Goal: Check status: Check status

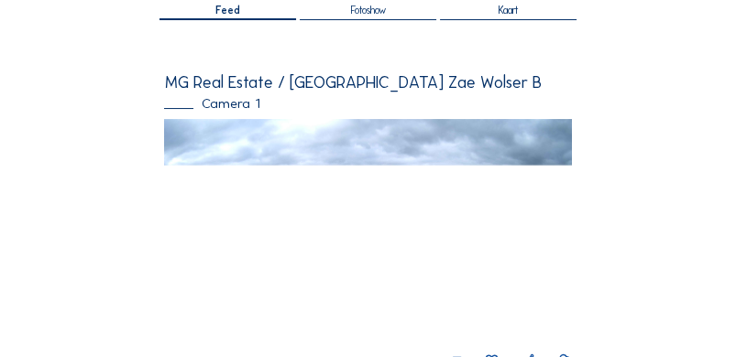
scroll to position [92, 0]
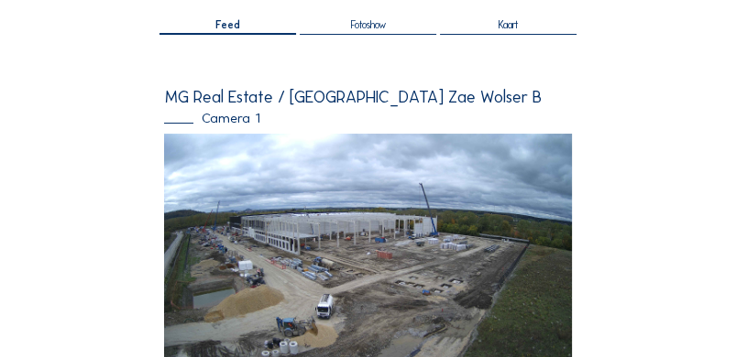
scroll to position [140, 0]
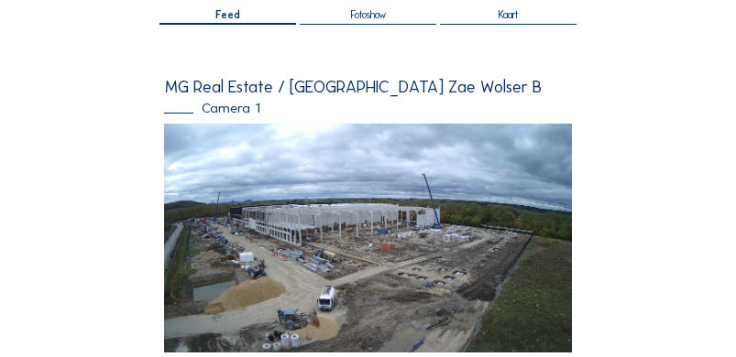
click at [247, 102] on div "Camera 1" at bounding box center [367, 109] width 407 height 14
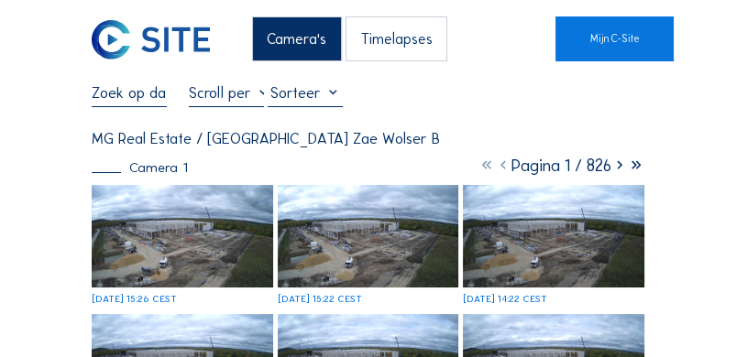
click at [325, 93] on div at bounding box center [305, 94] width 75 height 23
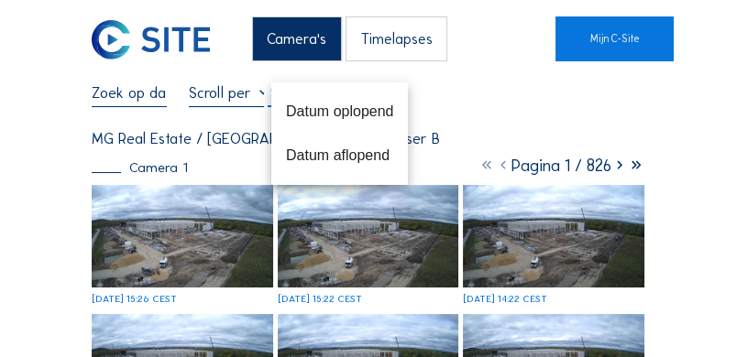
click at [147, 101] on input "text" at bounding box center [129, 92] width 75 height 18
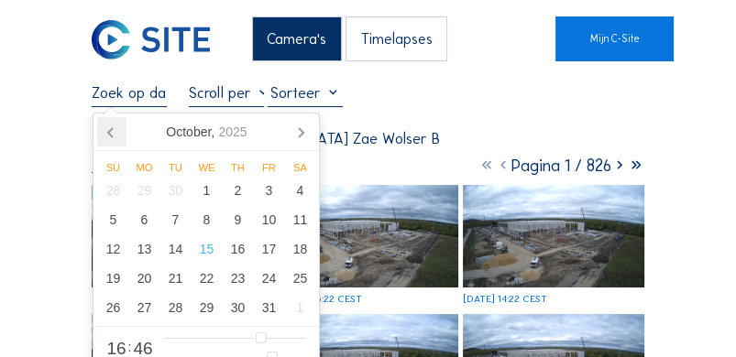
click at [114, 123] on icon at bounding box center [111, 131] width 29 height 29
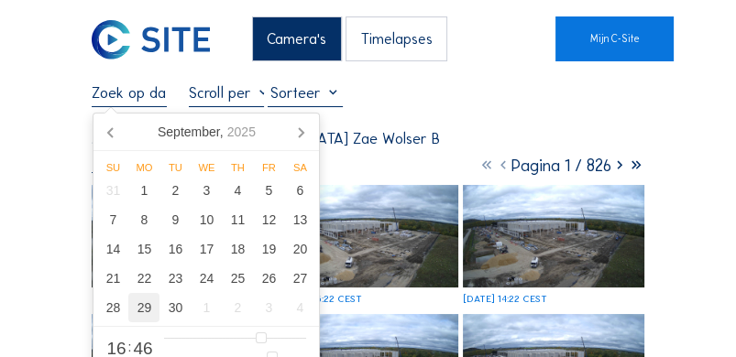
click at [142, 307] on div "29" at bounding box center [143, 307] width 31 height 29
type input "[DATE] 16:46"
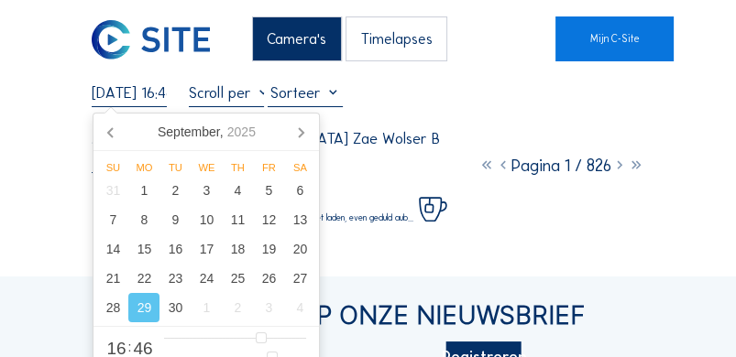
click at [39, 178] on div "Camera's Timelapses Mijn C-Site [DATE] 16:46 Volledig scherm MG Real Estate / […" at bounding box center [368, 298] width 736 height 596
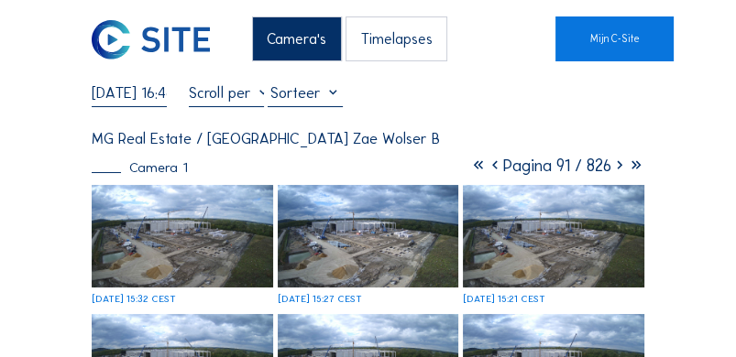
click at [613, 175] on icon at bounding box center [619, 166] width 16 height 20
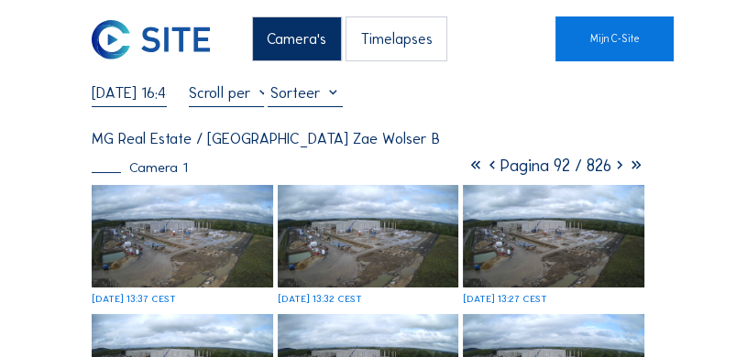
click at [617, 163] on icon at bounding box center [619, 166] width 16 height 20
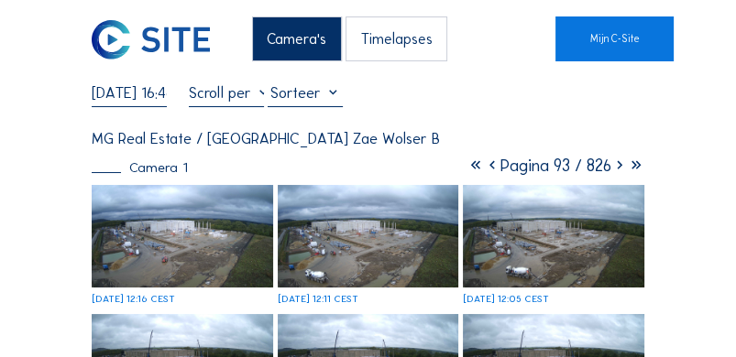
click at [484, 169] on icon at bounding box center [492, 166] width 16 height 20
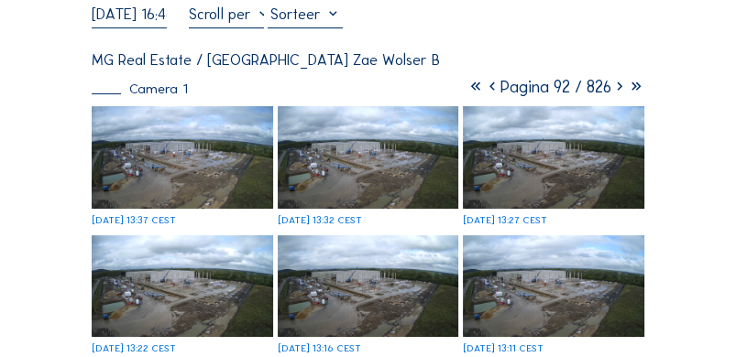
scroll to position [85, 0]
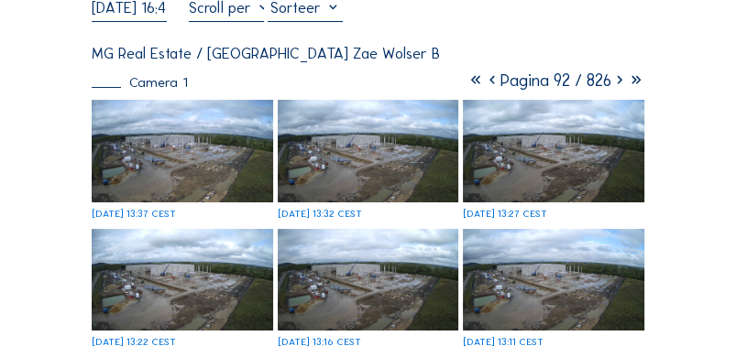
click at [484, 82] on icon at bounding box center [492, 81] width 16 height 20
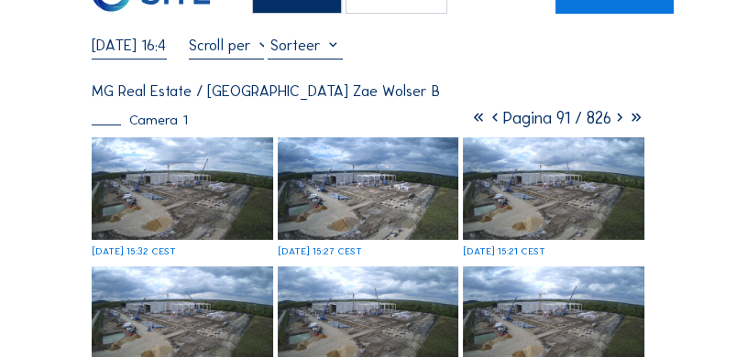
scroll to position [36, 0]
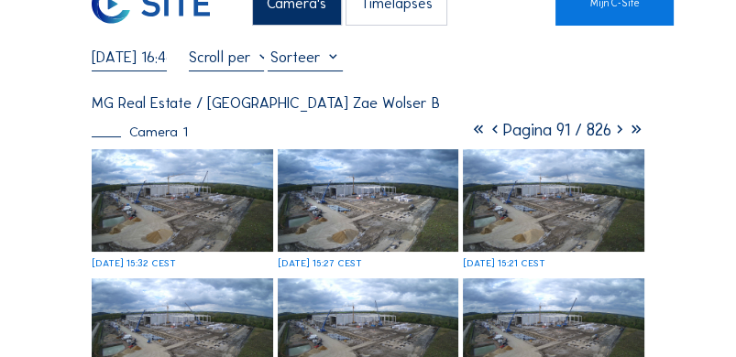
click at [487, 136] on icon at bounding box center [495, 130] width 16 height 20
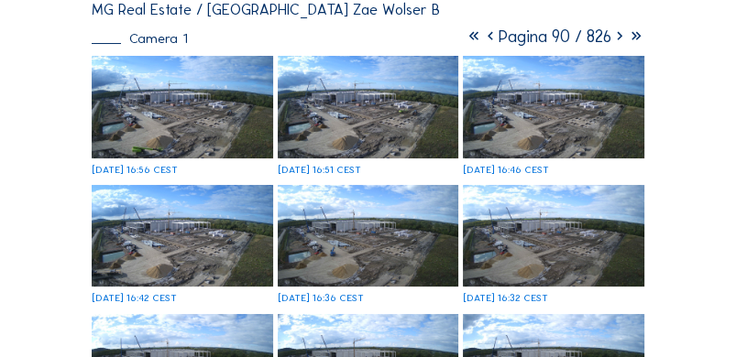
scroll to position [133, 0]
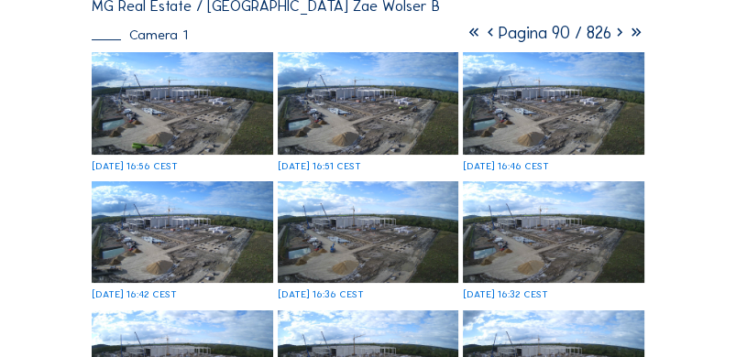
click at [466, 34] on icon at bounding box center [474, 33] width 16 height 20
